Goal: Information Seeking & Learning: Learn about a topic

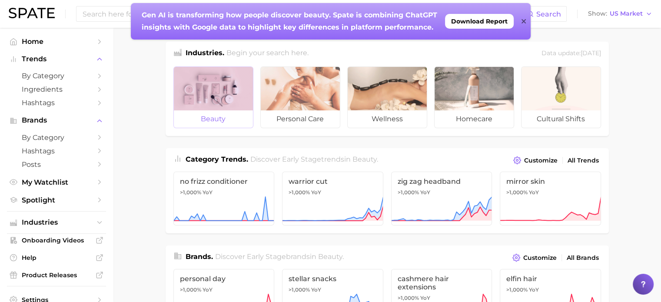
click at [207, 83] on div at bounding box center [213, 88] width 79 height 43
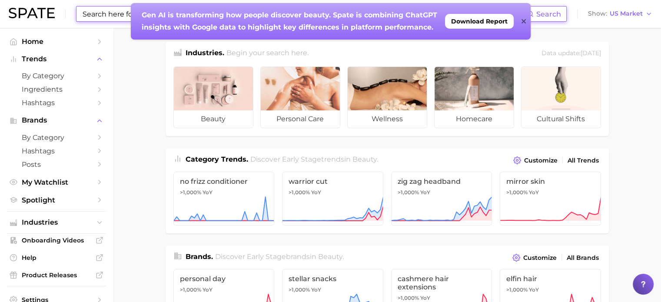
click at [98, 7] on input at bounding box center [304, 14] width 445 height 15
type input "massage"
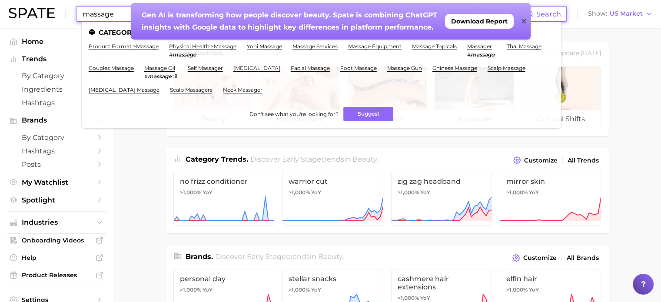
click at [526, 20] on div "Gen AI is transforming how people discover beauty. Spate is combining ChatGPT i…" at bounding box center [331, 21] width 400 height 37
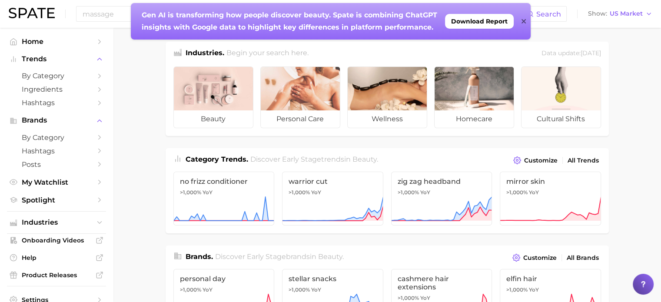
click at [527, 16] on div "Gen AI is transforming how people discover beauty. Spate is combining ChatGPT i…" at bounding box center [331, 21] width 400 height 37
click at [523, 18] on icon at bounding box center [524, 21] width 4 height 7
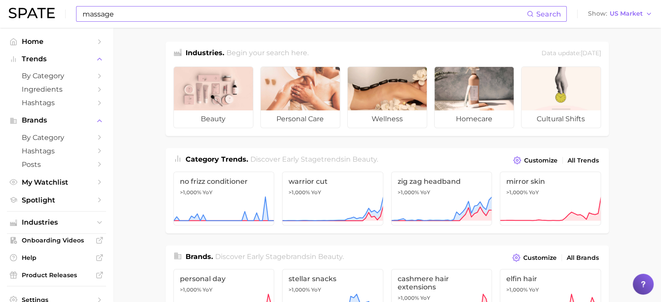
click at [132, 17] on input "massage" at bounding box center [304, 14] width 445 height 15
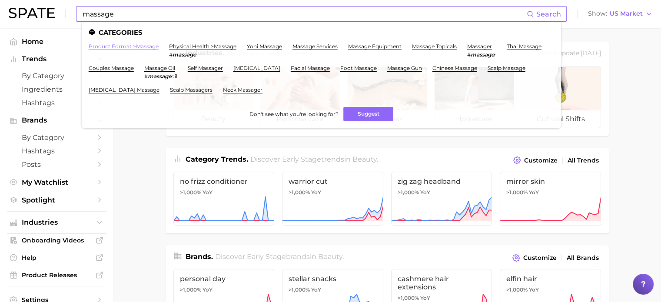
click at [122, 47] on link "product format > massage" at bounding box center [124, 46] width 70 height 7
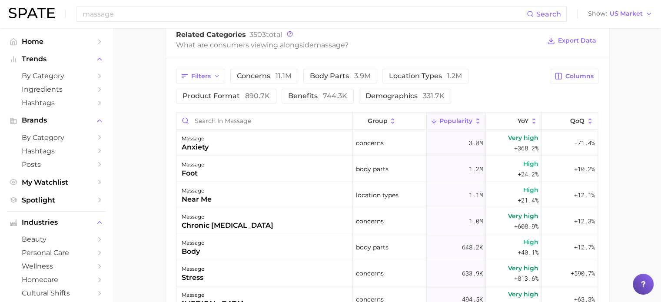
scroll to position [435, 0]
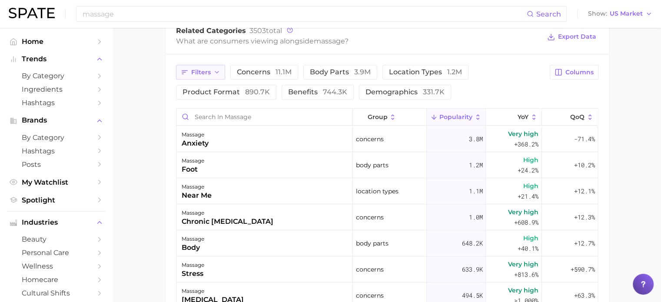
click at [203, 73] on span "Filters" at bounding box center [201, 72] width 20 height 7
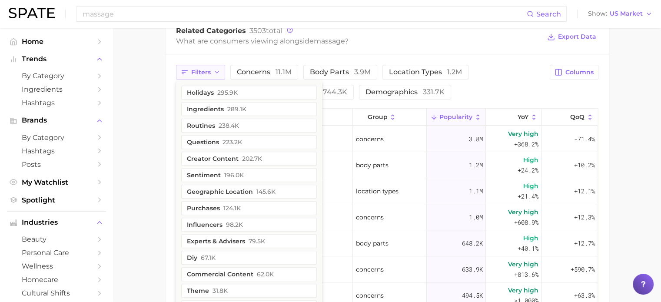
click at [203, 73] on span "Filters" at bounding box center [201, 72] width 20 height 7
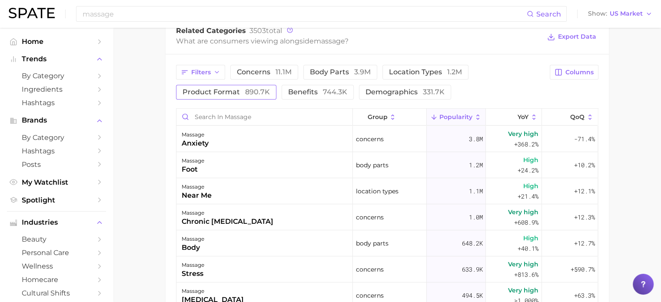
click at [209, 90] on span "product format 890.7k" at bounding box center [226, 92] width 87 height 7
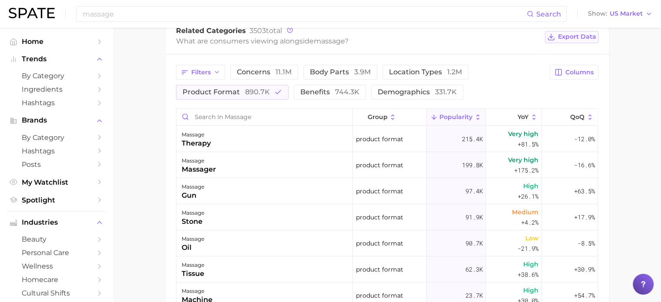
click at [567, 35] on span "Export Data" at bounding box center [577, 36] width 38 height 7
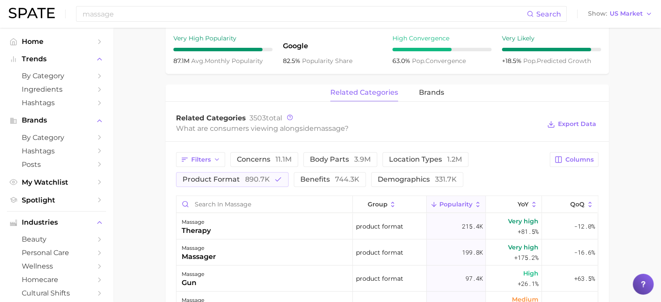
scroll to position [348, 0]
click at [430, 88] on span "brands" at bounding box center [431, 92] width 25 height 8
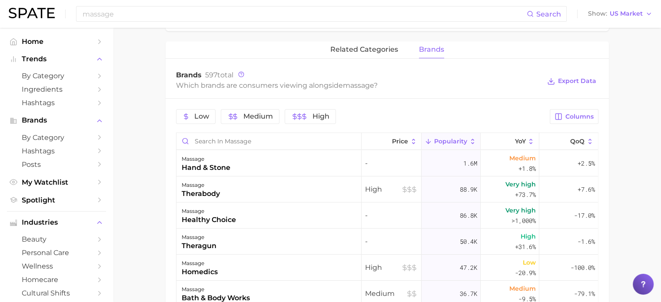
scroll to position [304, 0]
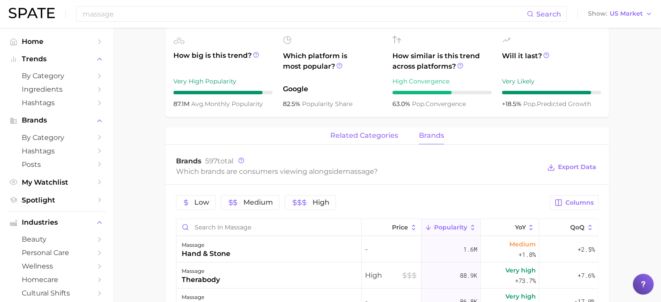
click at [343, 134] on span "related categories" at bounding box center [364, 136] width 68 height 8
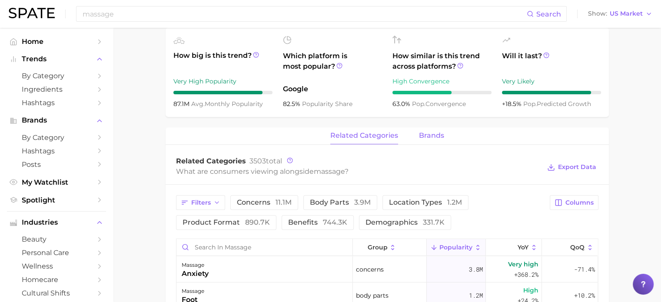
click at [428, 136] on span "brands" at bounding box center [431, 136] width 25 height 8
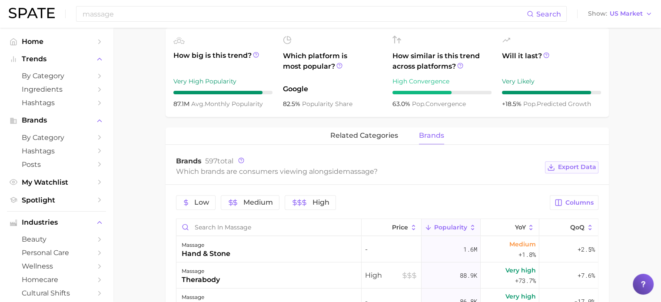
click at [580, 165] on span "Export Data" at bounding box center [577, 166] width 38 height 7
